Goal: Task Accomplishment & Management: Use online tool/utility

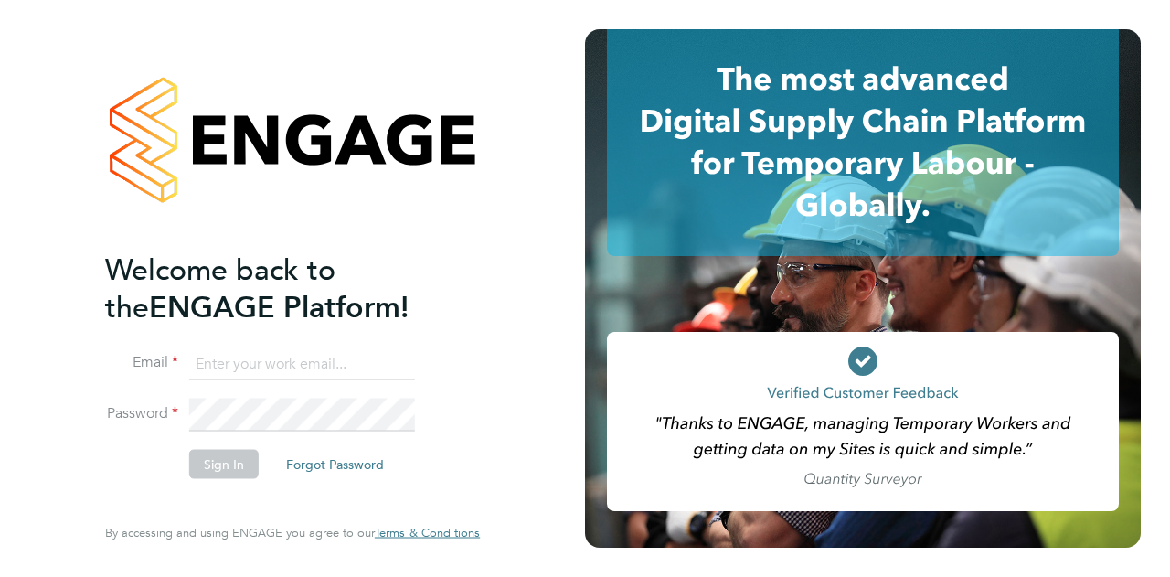
type input "wayne.jones@wates.co.uk"
click at [231, 465] on button "Sign In" at bounding box center [223, 463] width 69 height 29
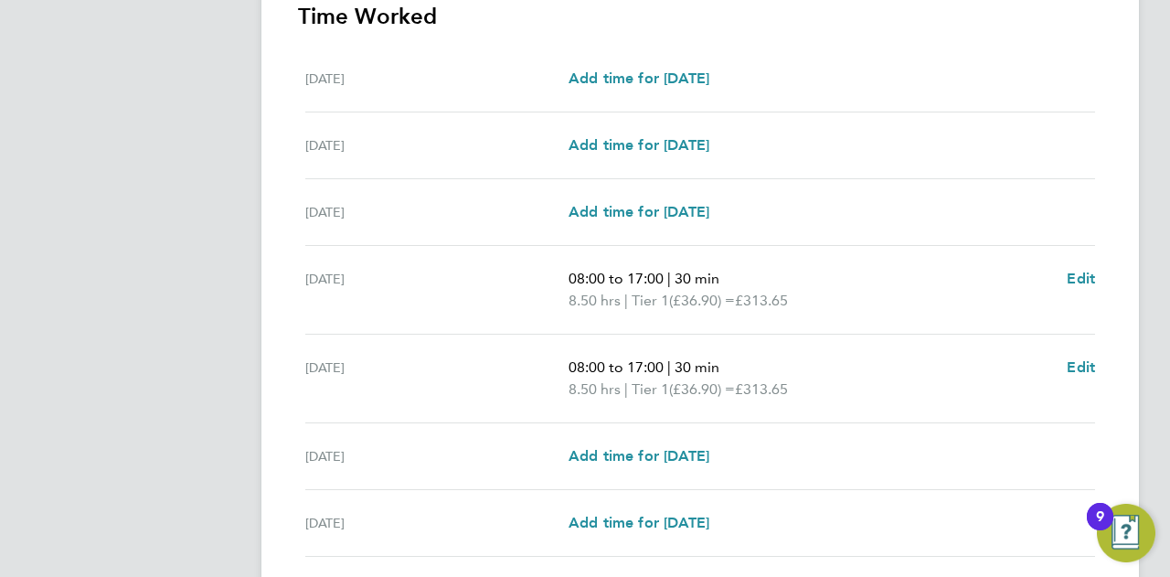
scroll to position [675, 0]
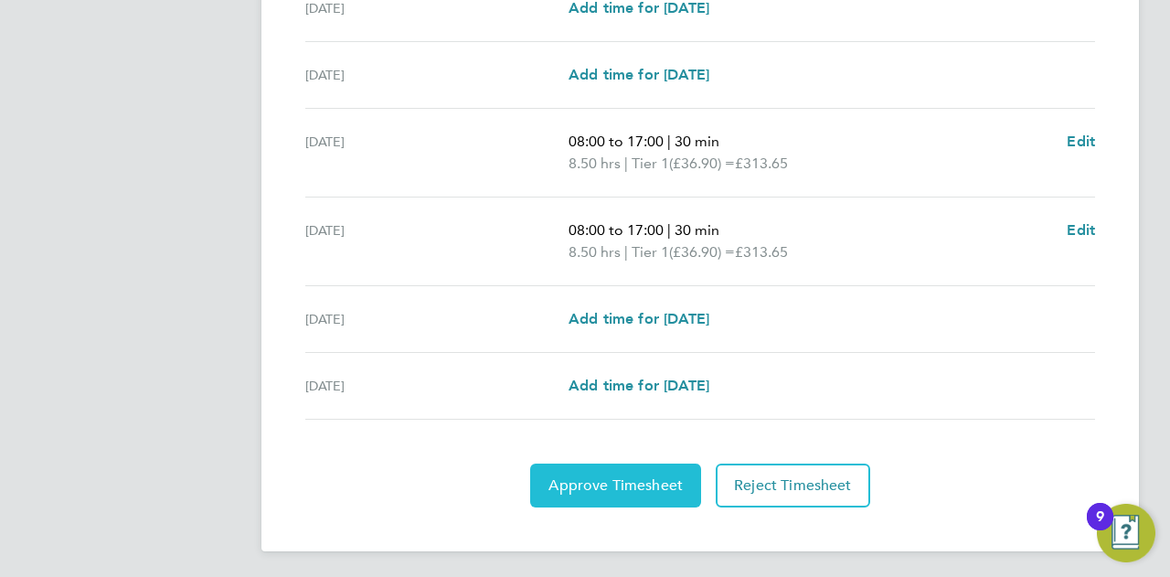
click at [617, 484] on span "Approve Timesheet" at bounding box center [616, 485] width 134 height 18
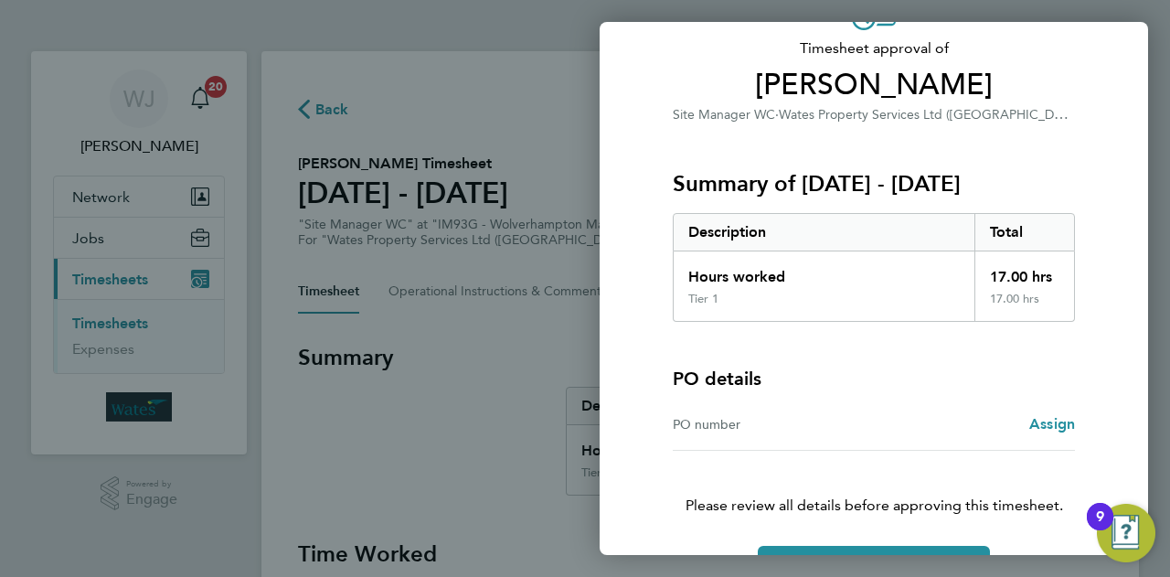
scroll to position [171, 0]
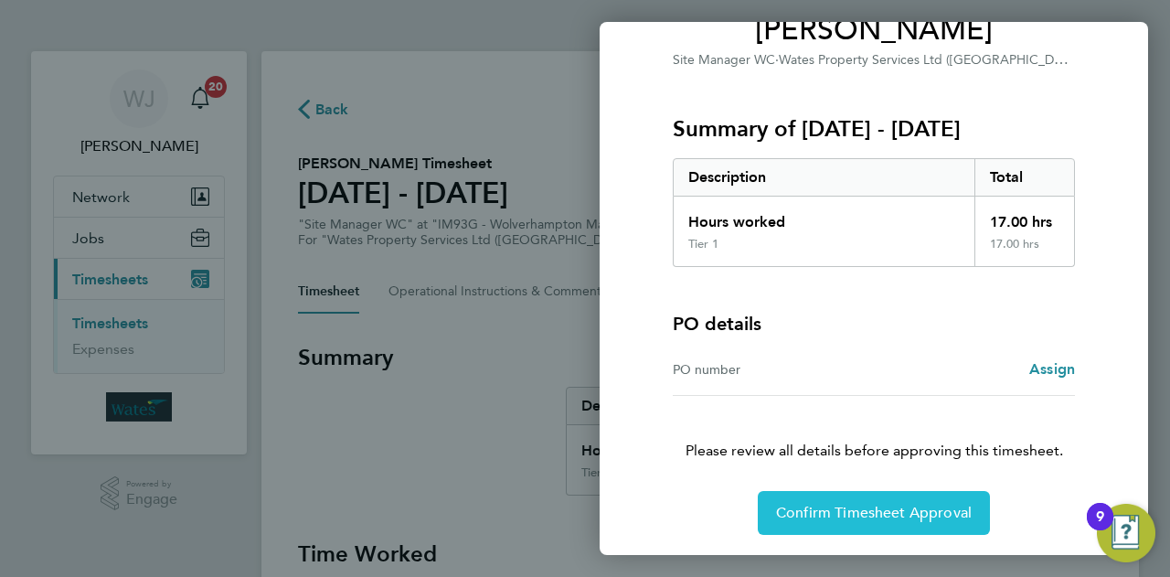
click at [858, 509] on span "Confirm Timesheet Approval" at bounding box center [874, 513] width 196 height 18
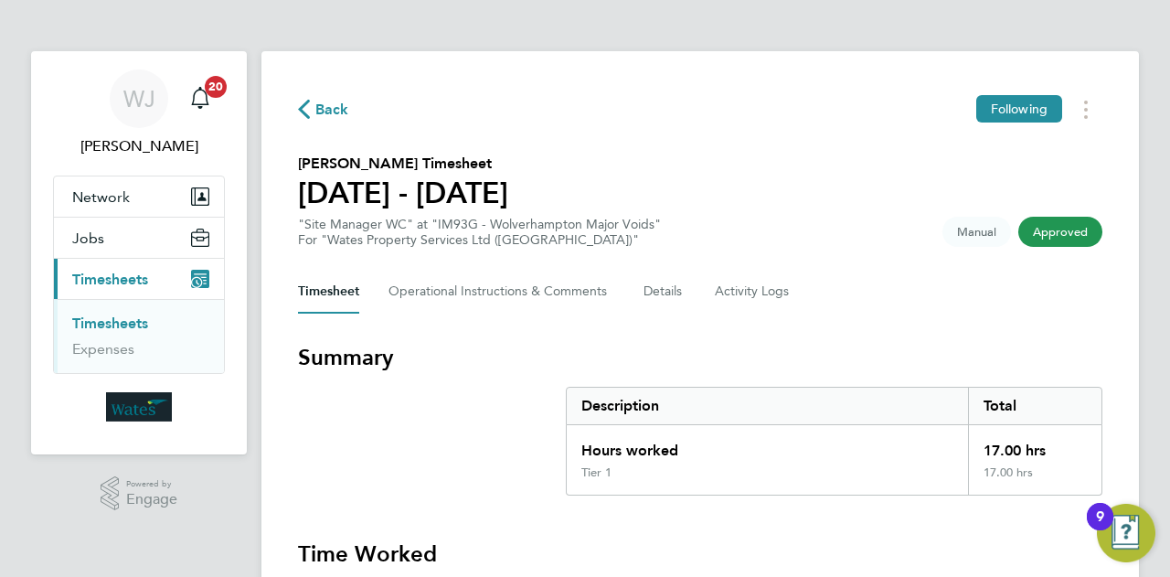
click at [89, 323] on link "Timesheets" at bounding box center [110, 323] width 76 height 17
